Goal: Communication & Community: Connect with others

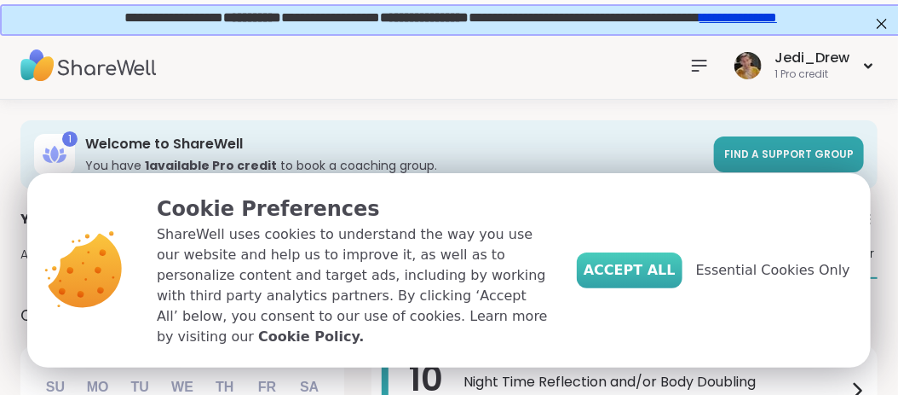
click at [617, 279] on button "Accept All" at bounding box center [630, 270] width 106 height 36
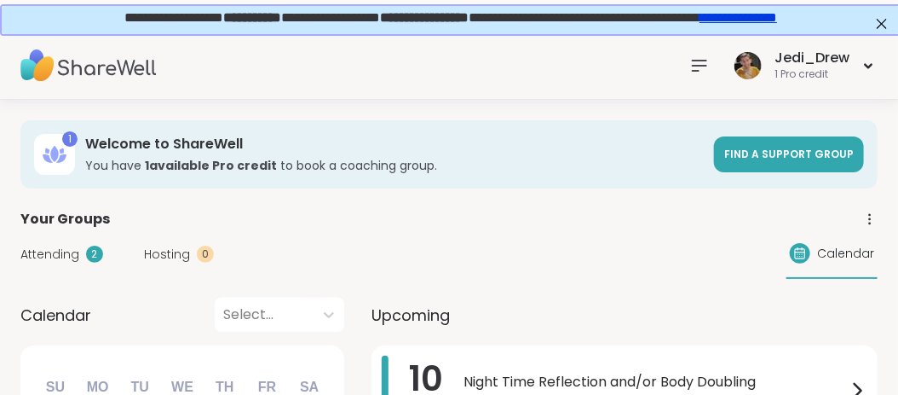
click at [692, 72] on icon at bounding box center [700, 65] width 20 height 20
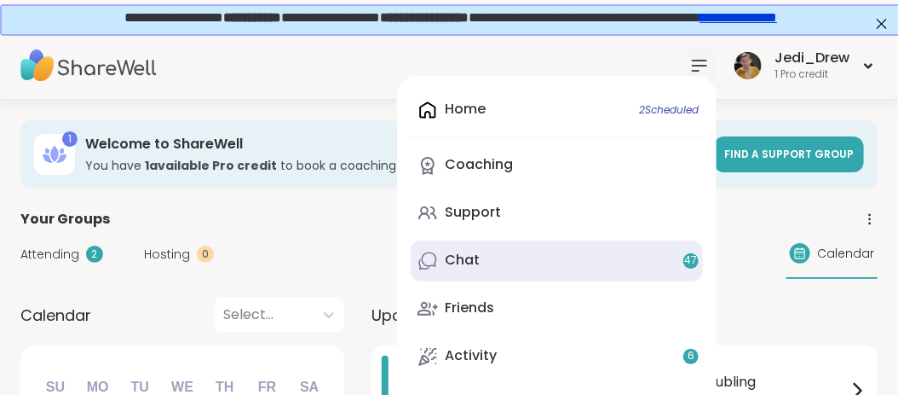
click at [478, 268] on div "Chat 47" at bounding box center [462, 260] width 35 height 19
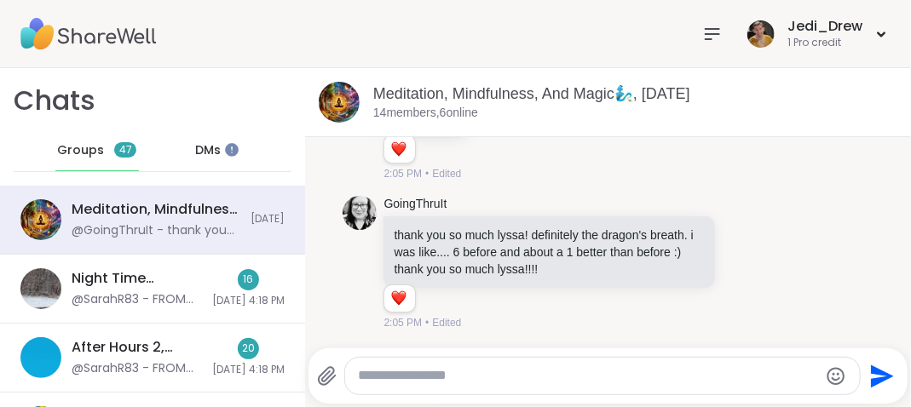
click at [202, 149] on span "DMs" at bounding box center [208, 150] width 26 height 17
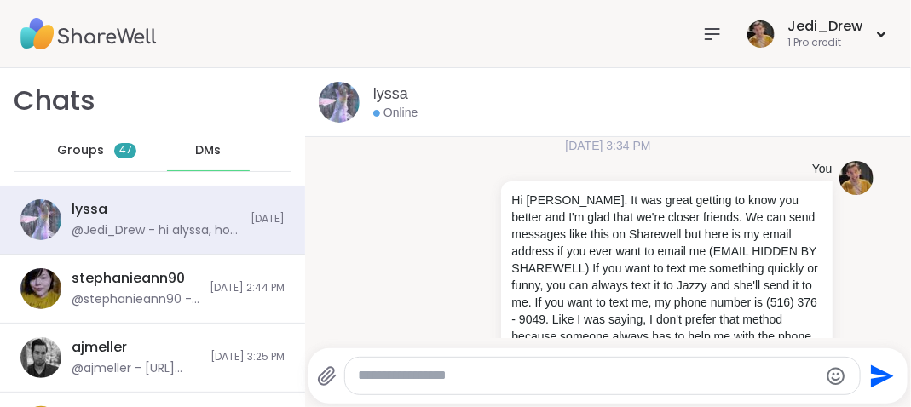
scroll to position [492, 0]
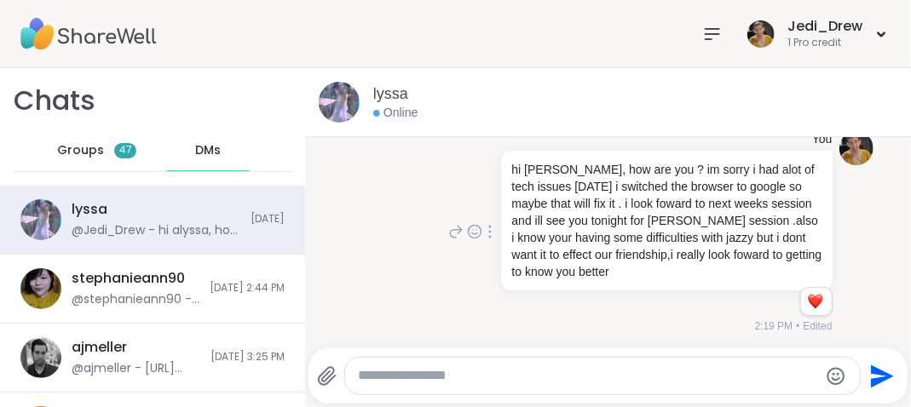
click at [556, 251] on p "hi [PERSON_NAME], how are you ? im sorry i had alot of tech issues [DATE] i swi…" at bounding box center [666, 220] width 310 height 119
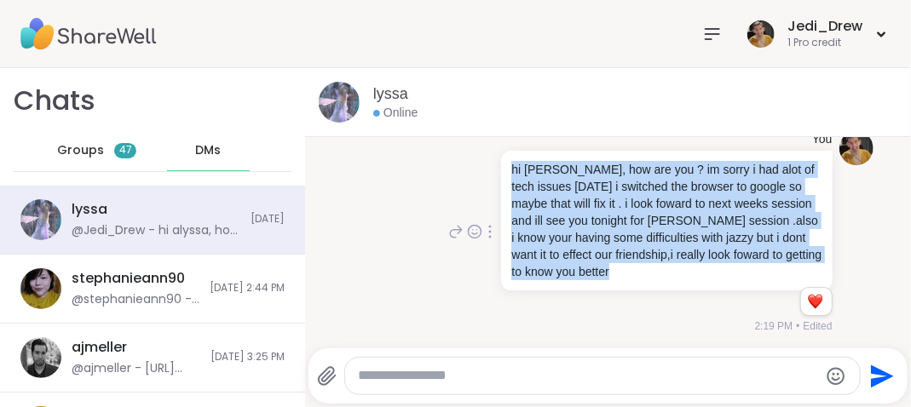
click at [556, 251] on p "hi [PERSON_NAME], how are you ? im sorry i had alot of tech issues [DATE] i swi…" at bounding box center [666, 220] width 310 height 119
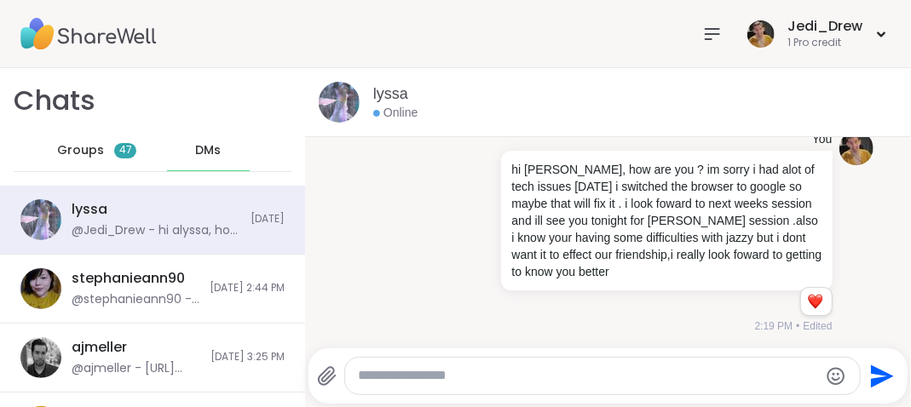
click at [495, 388] on div at bounding box center [603, 376] width 516 height 37
type textarea "*"
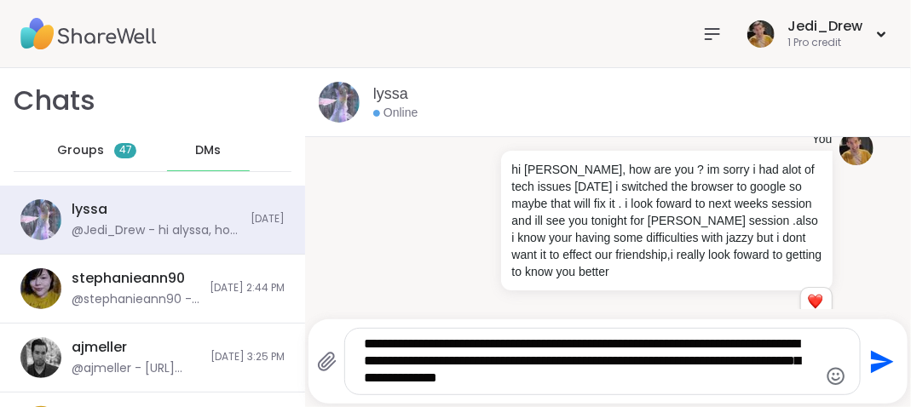
type textarea "**********"
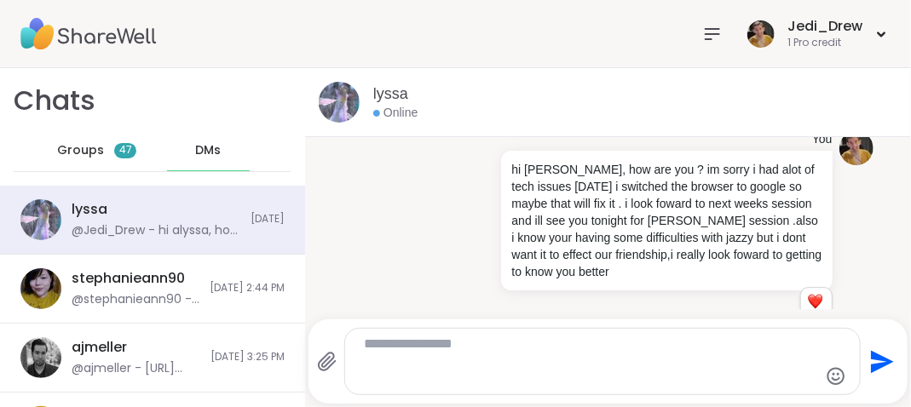
scroll to position [633, 0]
